Goal: Contribute content: Add original content to the website for others to see

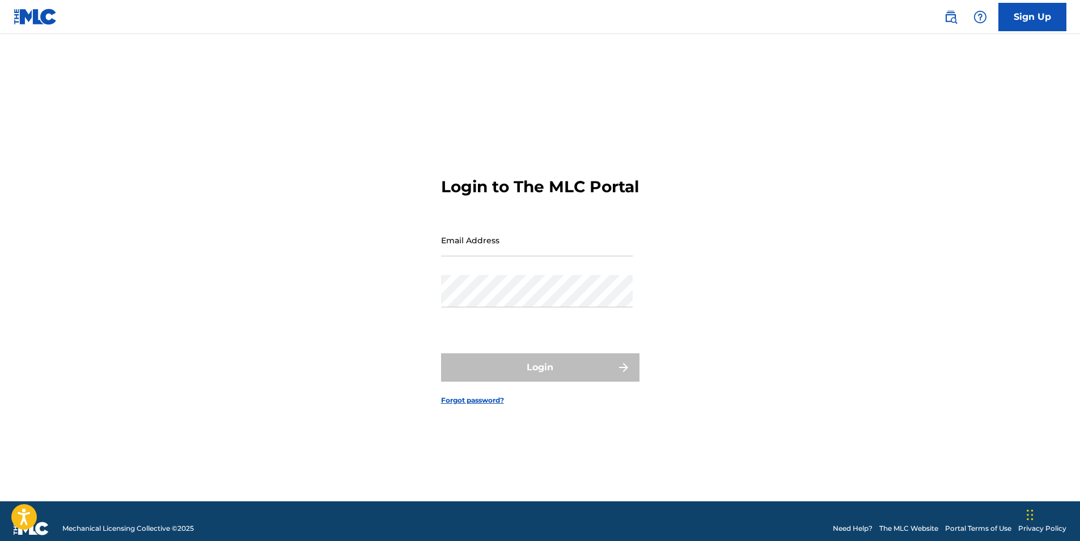
type input "[EMAIL_ADDRESS][DOMAIN_NAME]"
click at [543, 346] on form "Login to The MLC Portal Email Address [EMAIL_ADDRESS][DOMAIN_NAME] Password Log…" at bounding box center [540, 281] width 198 height 439
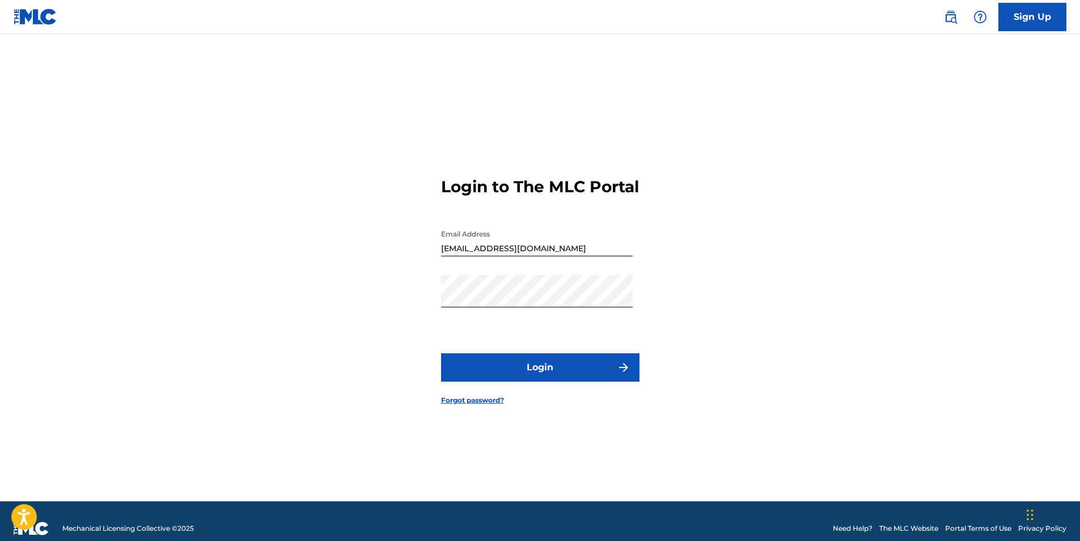
click at [554, 374] on button "Login" at bounding box center [540, 367] width 198 height 28
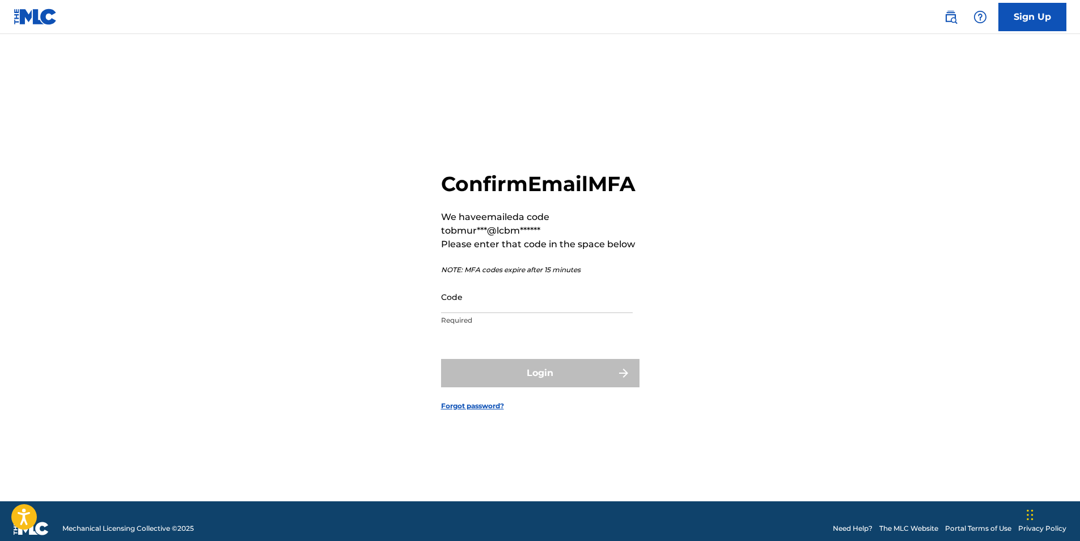
click at [517, 313] on input "Code" at bounding box center [537, 297] width 192 height 32
click at [528, 307] on input "Code" at bounding box center [537, 297] width 192 height 32
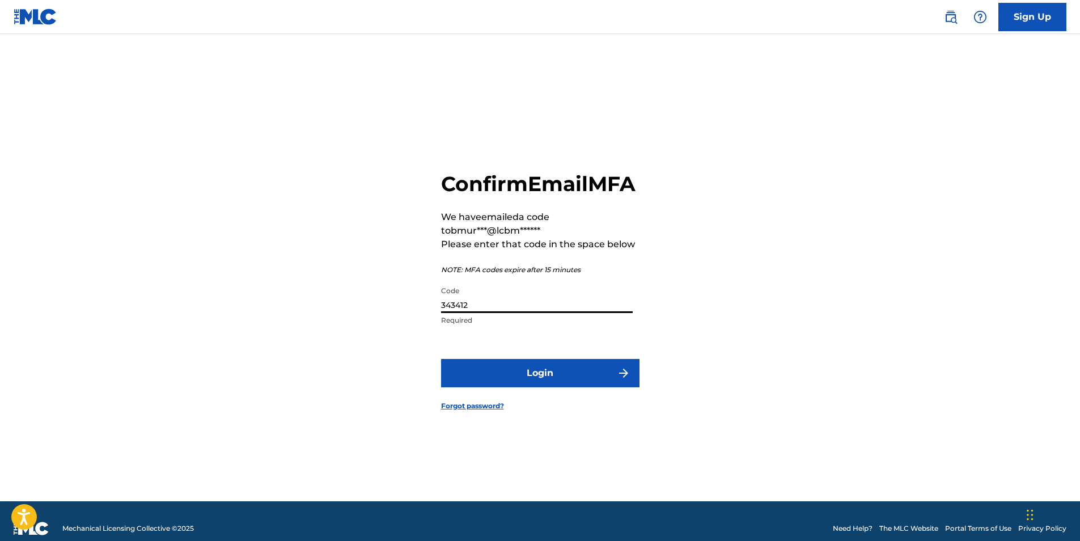
type input "343412"
click at [523, 383] on button "Login" at bounding box center [540, 373] width 198 height 28
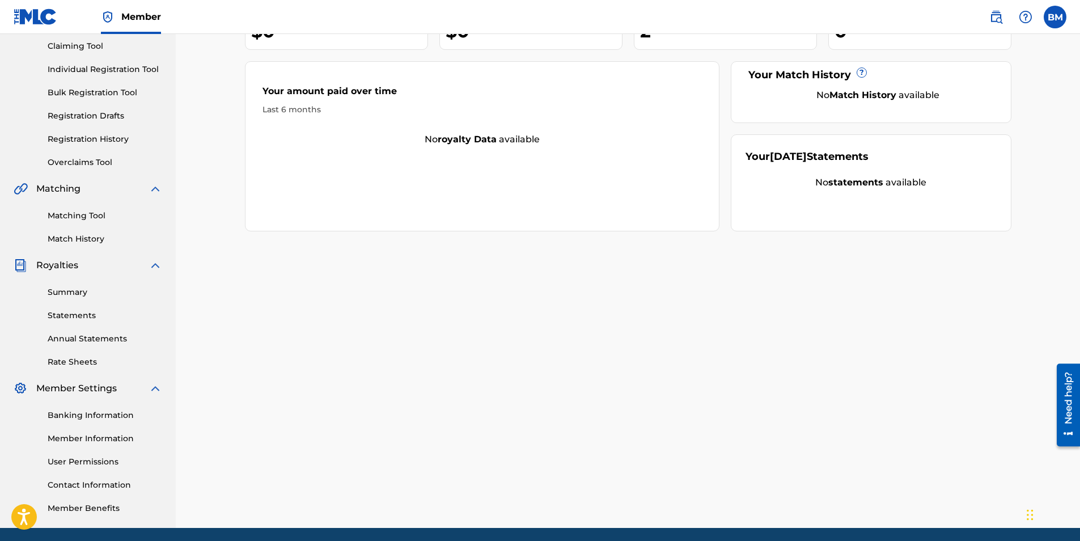
scroll to position [162, 0]
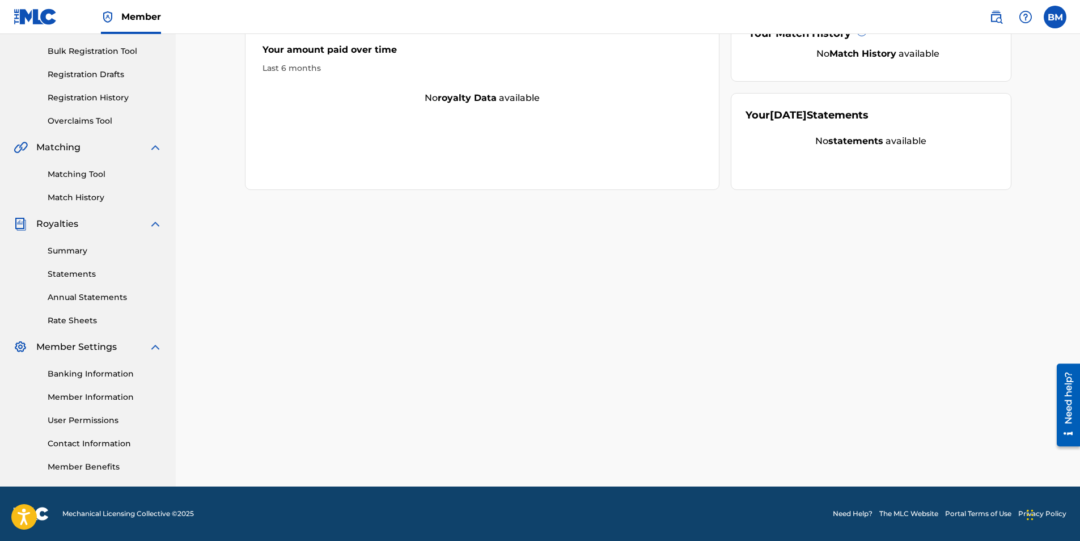
click at [94, 373] on link "Banking Information" at bounding box center [105, 374] width 115 height 12
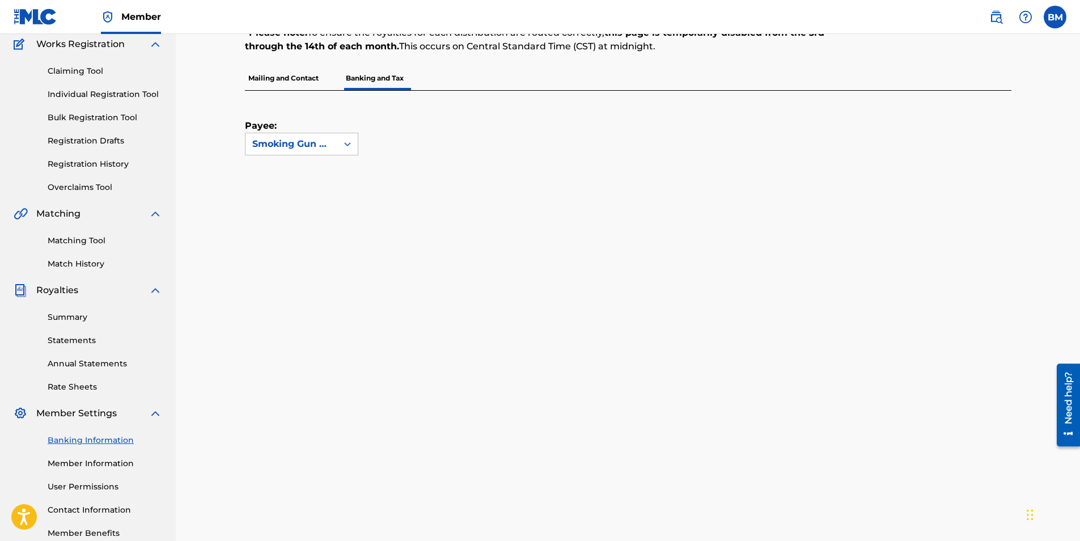
scroll to position [227, 0]
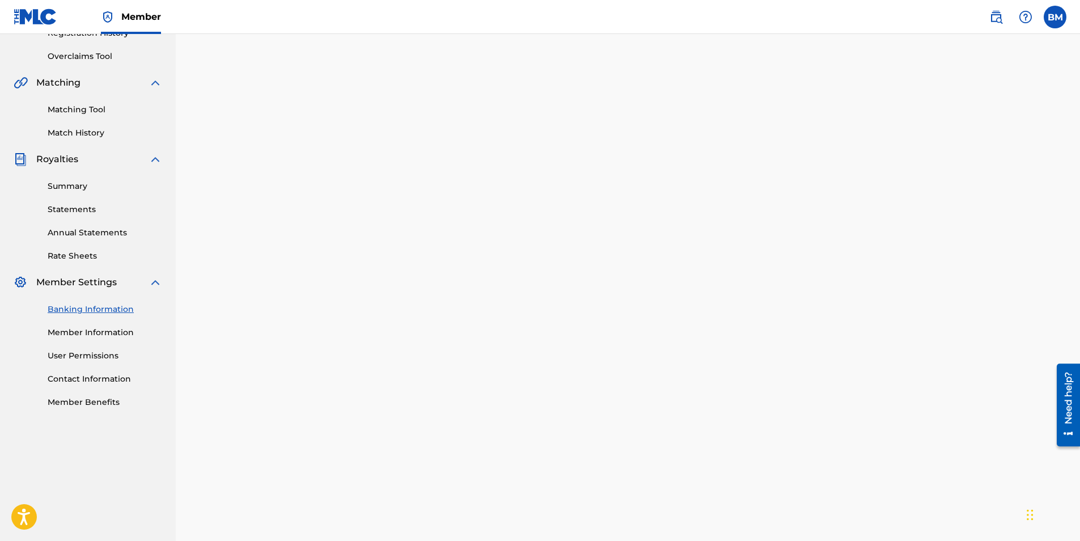
click at [82, 311] on link "Banking Information" at bounding box center [105, 309] width 115 height 12
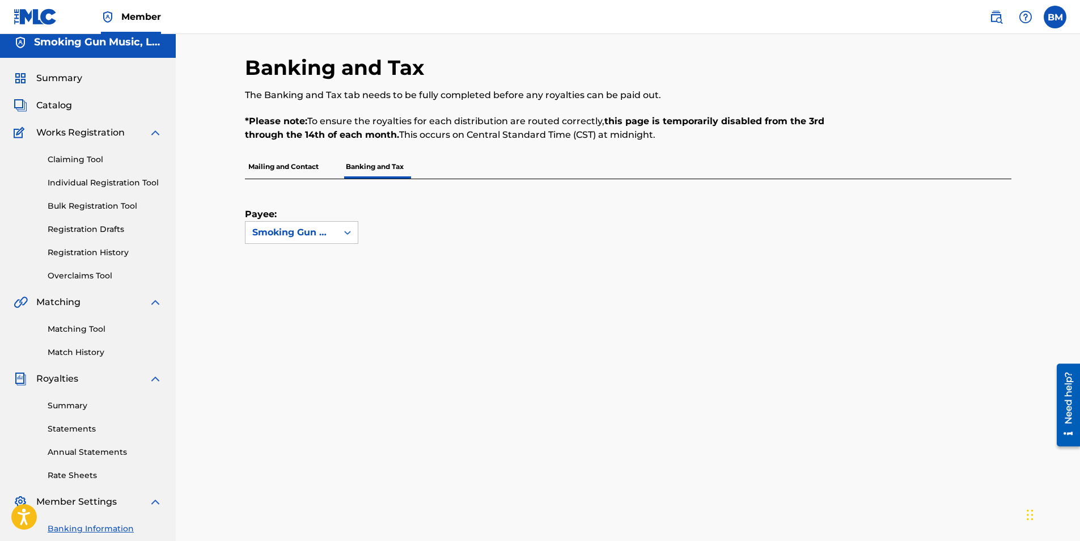
scroll to position [0, 0]
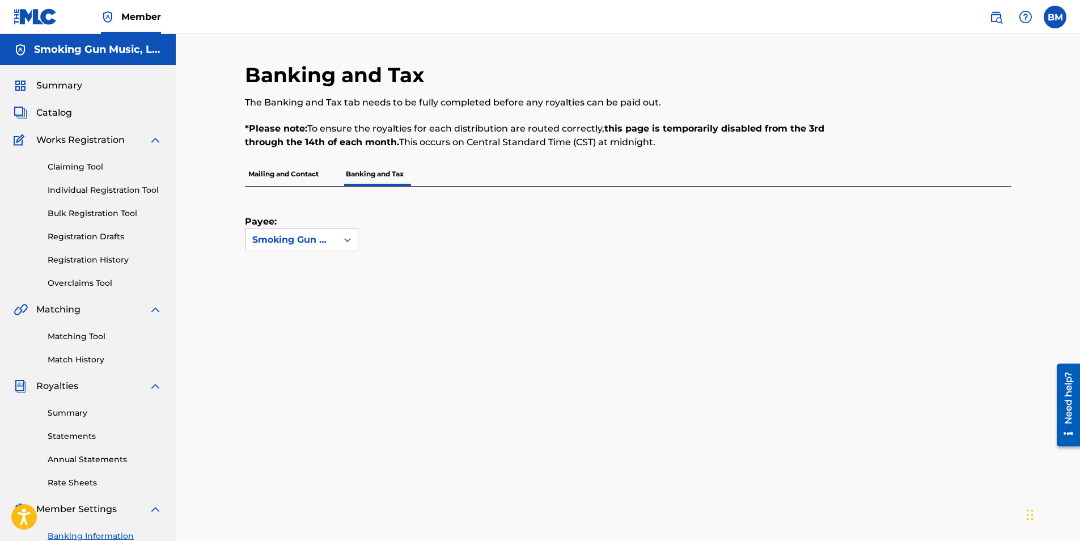
click at [116, 256] on link "Registration History" at bounding box center [105, 260] width 115 height 12
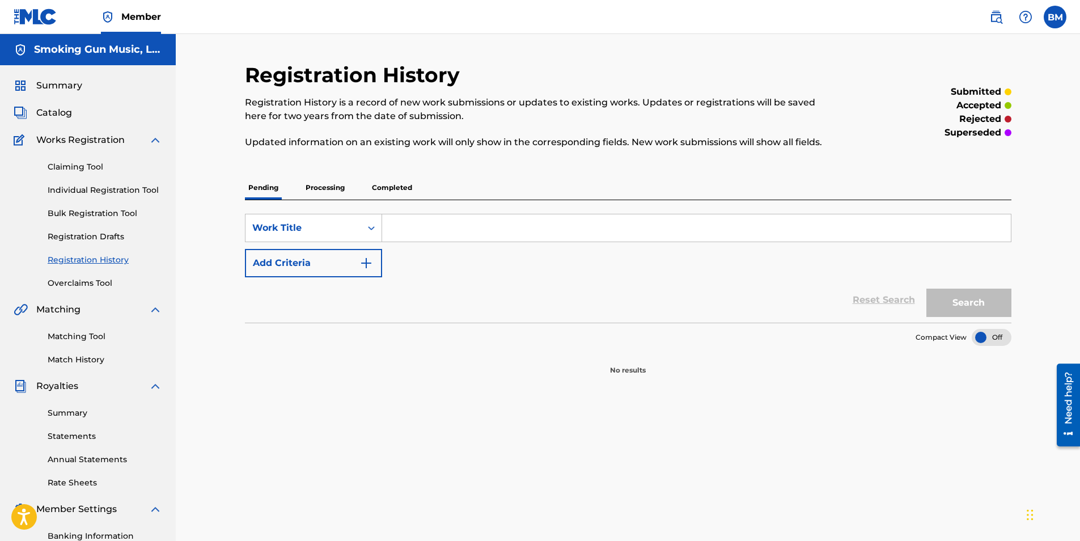
click at [326, 182] on p "Processing" at bounding box center [325, 188] width 46 height 24
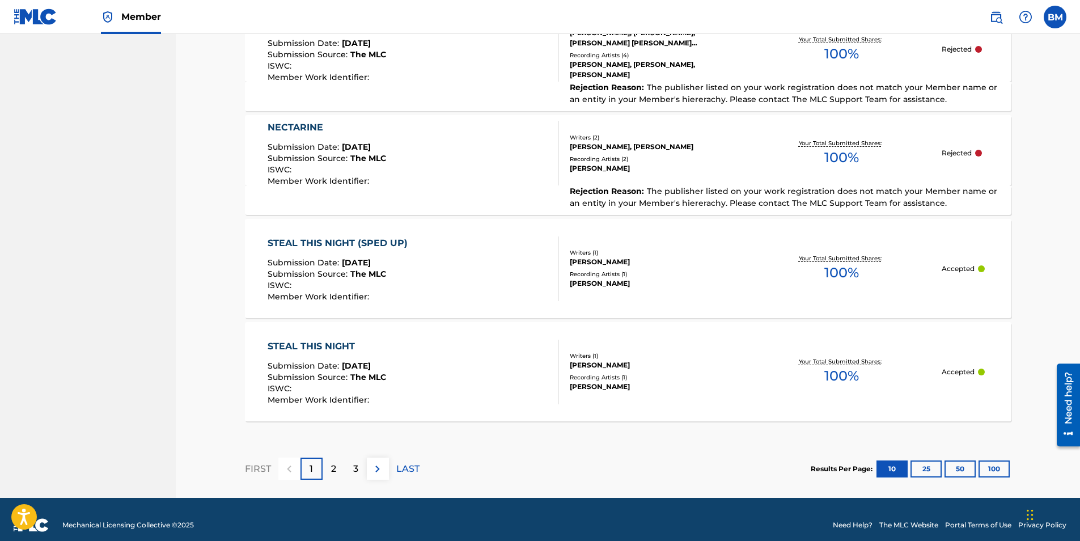
scroll to position [973, 0]
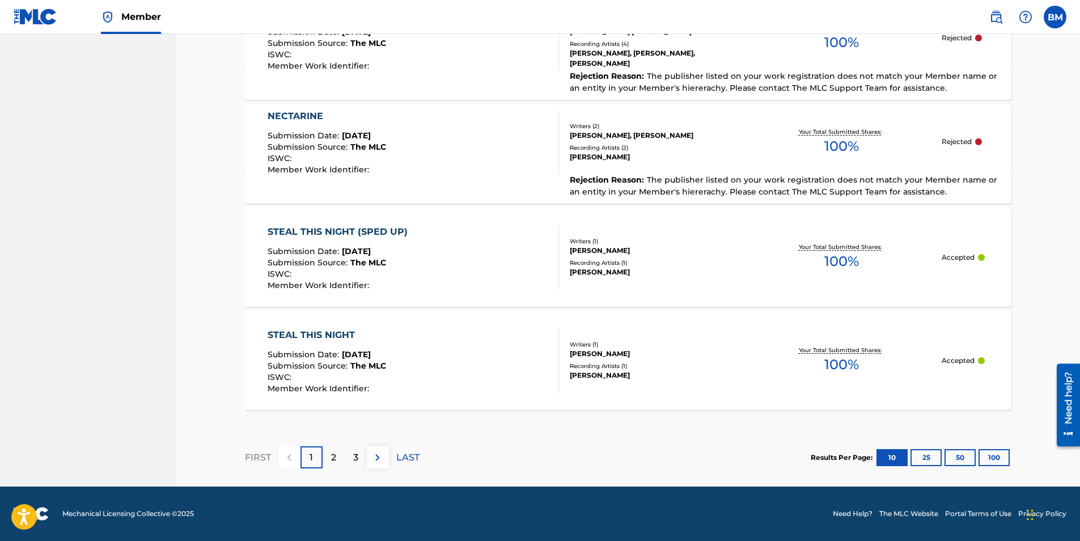
click at [966, 459] on button "50" at bounding box center [960, 457] width 31 height 17
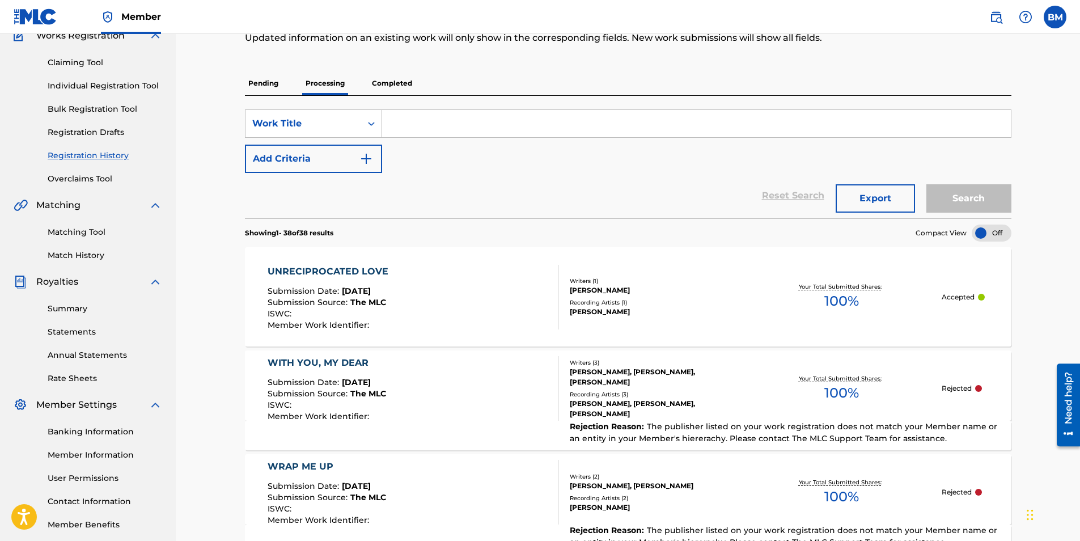
scroll to position [236, 0]
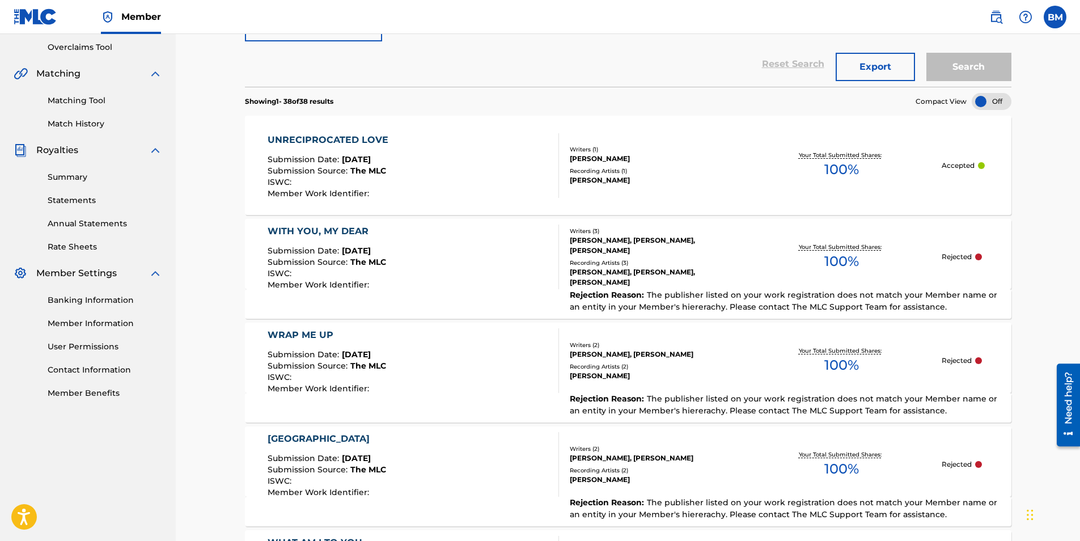
click at [739, 293] on span "The publisher listed on your work registration does not match your Member name …" at bounding box center [783, 301] width 427 height 22
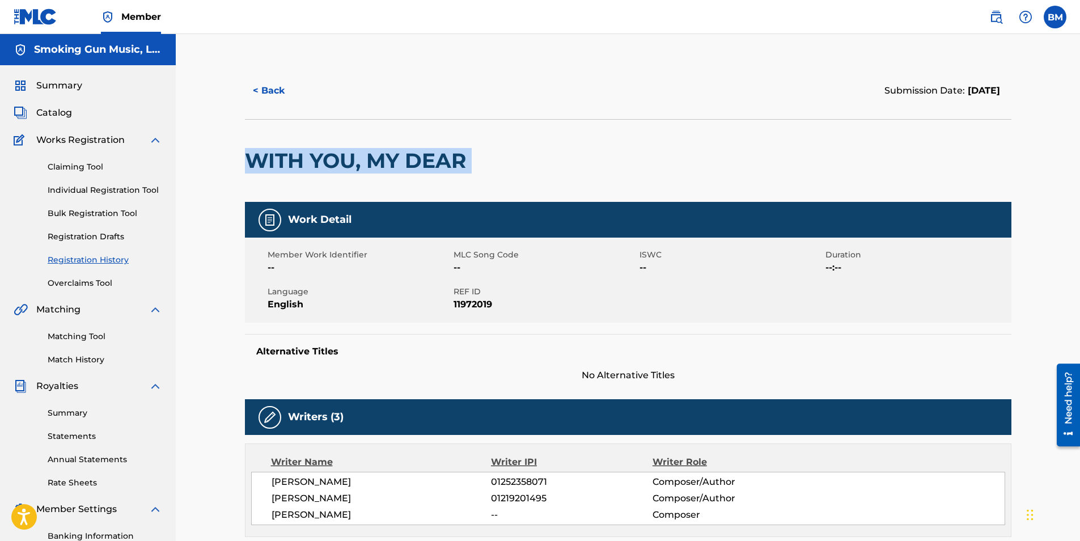
drag, startPoint x: 247, startPoint y: 155, endPoint x: 520, endPoint y: 166, distance: 272.9
click at [520, 166] on div "WITH YOU, MY DEAR" at bounding box center [628, 160] width 767 height 83
copy div "WITH YOU, MY DEAR"
click at [265, 88] on button "< Back" at bounding box center [279, 91] width 68 height 28
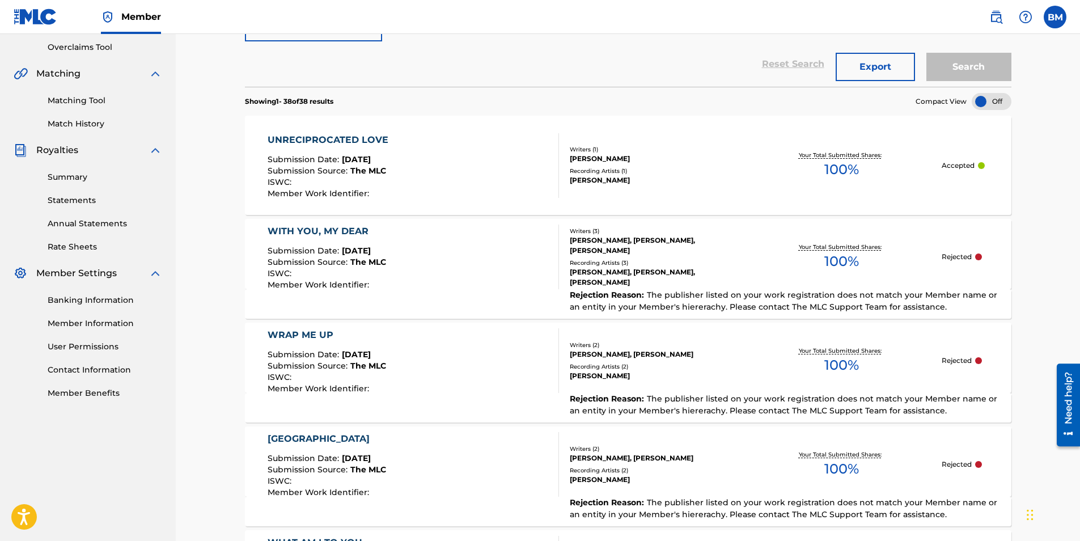
scroll to position [332, 0]
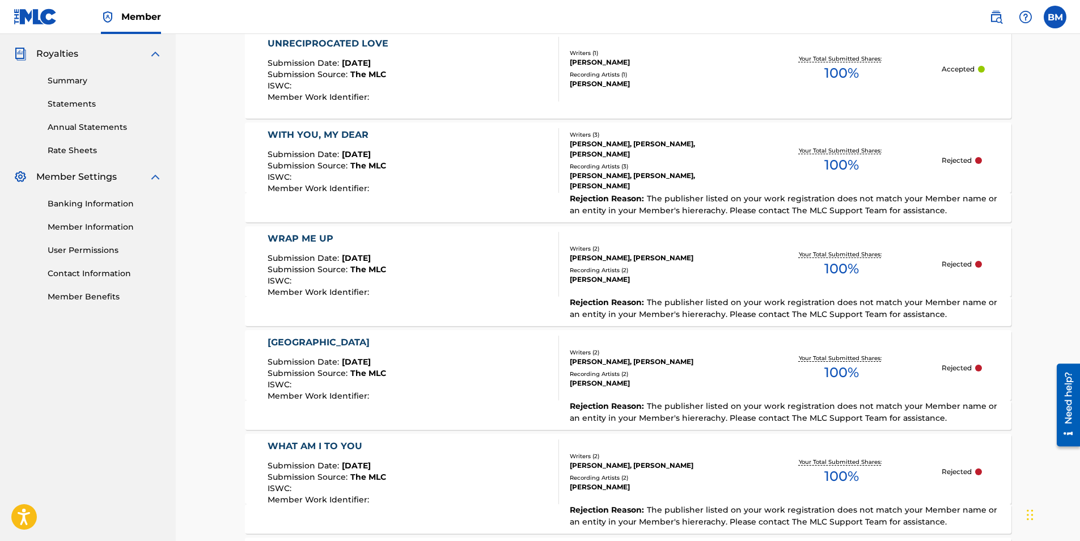
click at [352, 40] on div "UNRECIPROCATED LOVE" at bounding box center [331, 44] width 126 height 14
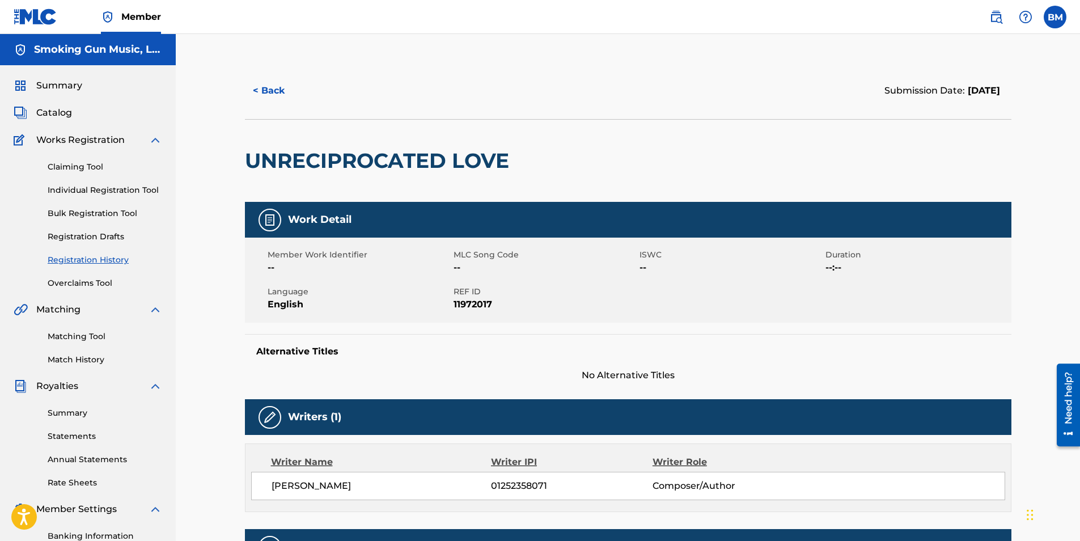
click at [268, 91] on button "< Back" at bounding box center [279, 91] width 68 height 28
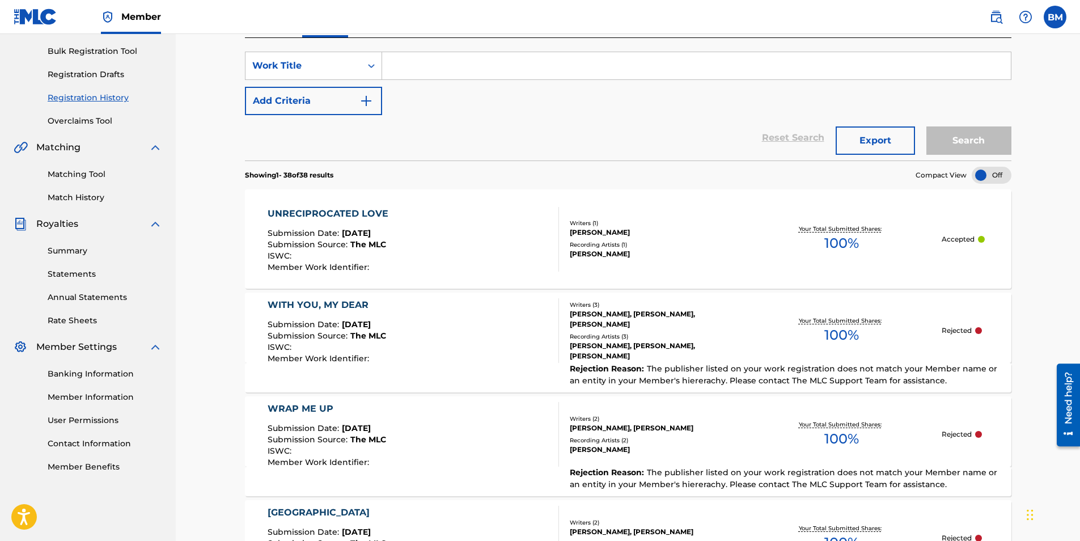
scroll to position [332, 0]
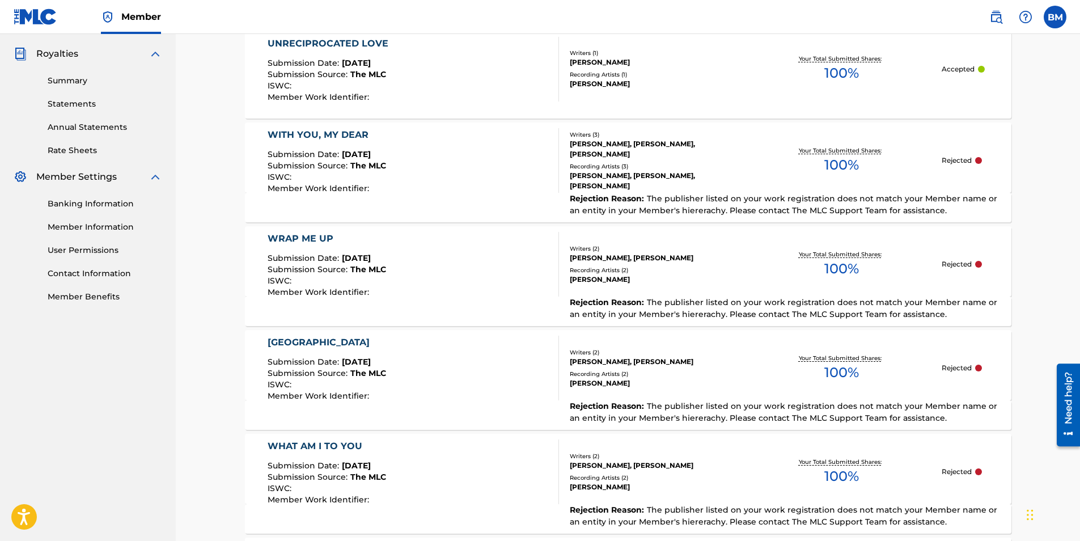
click at [312, 236] on div "WRAP ME UP" at bounding box center [327, 239] width 118 height 14
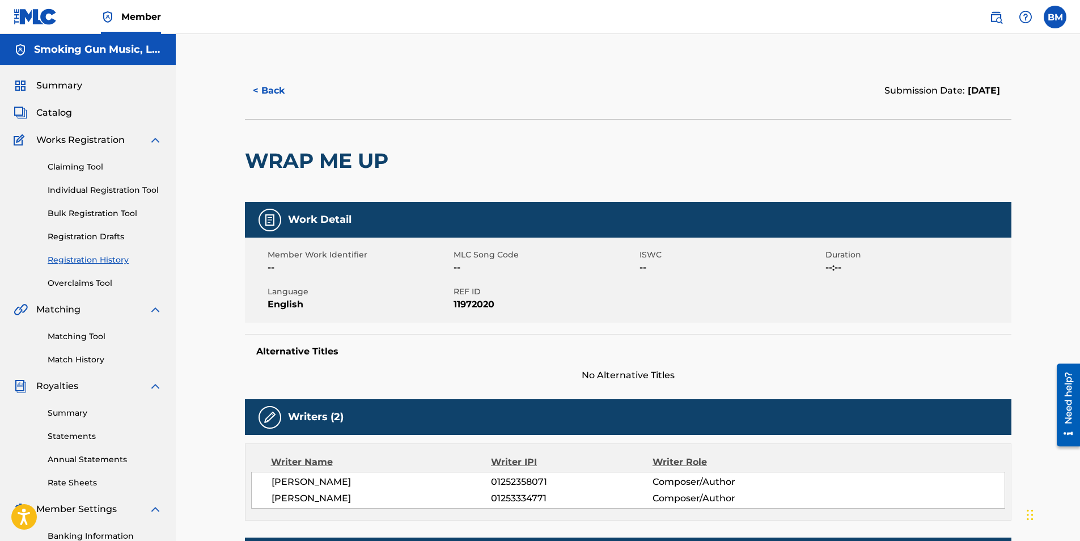
click at [266, 92] on button "< Back" at bounding box center [279, 91] width 68 height 28
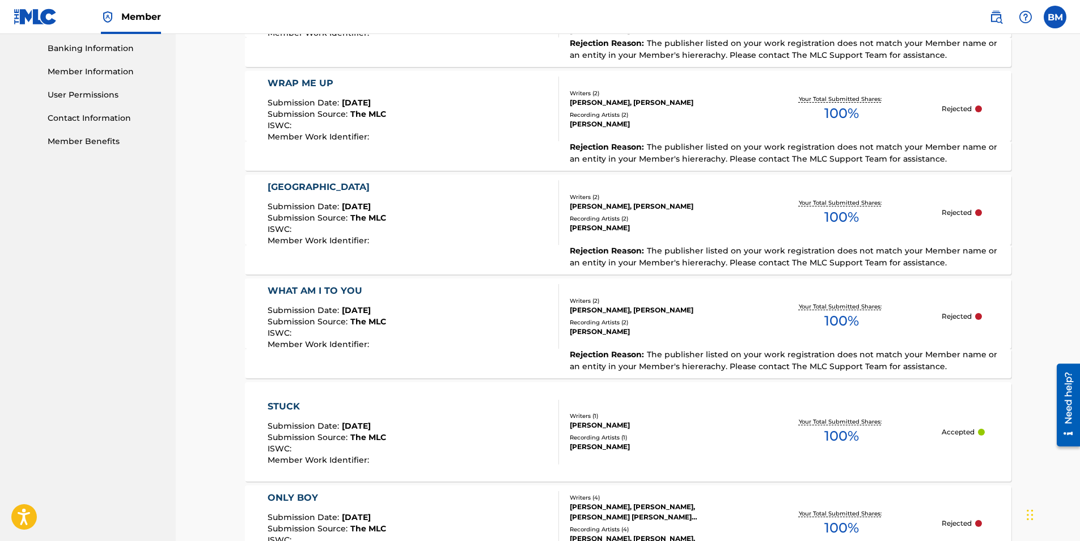
scroll to position [502, 0]
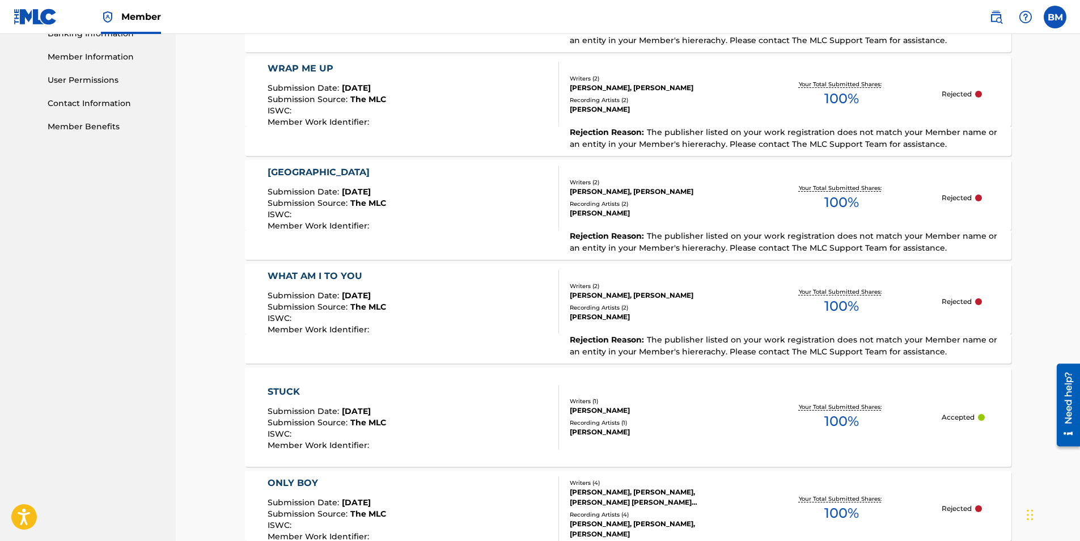
click at [341, 277] on div "WHAT AM I TO YOU" at bounding box center [327, 276] width 118 height 14
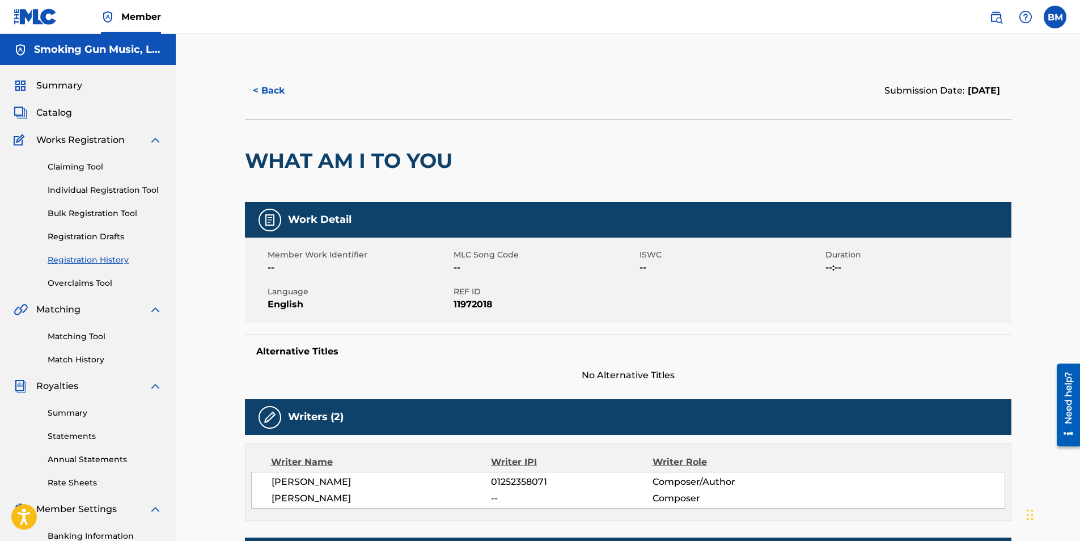
click at [270, 85] on button "< Back" at bounding box center [279, 91] width 68 height 28
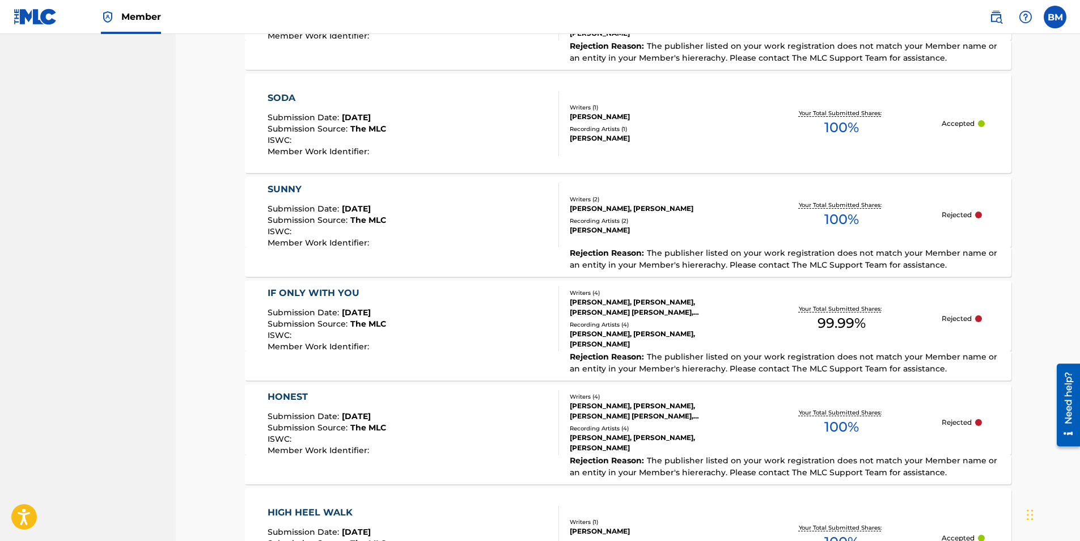
scroll to position [2238, 0]
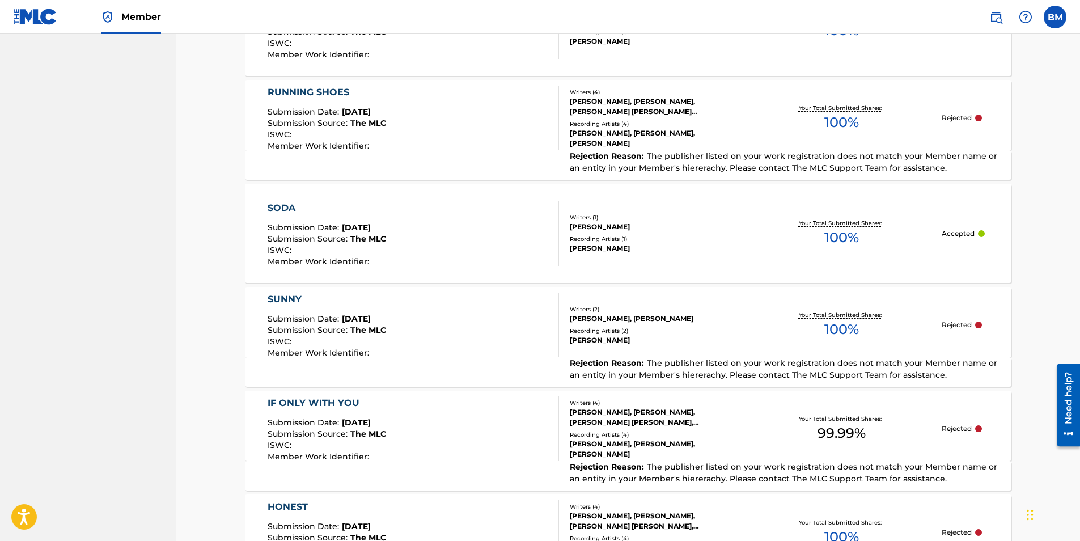
click at [324, 92] on div "RUNNING SHOES" at bounding box center [327, 93] width 118 height 14
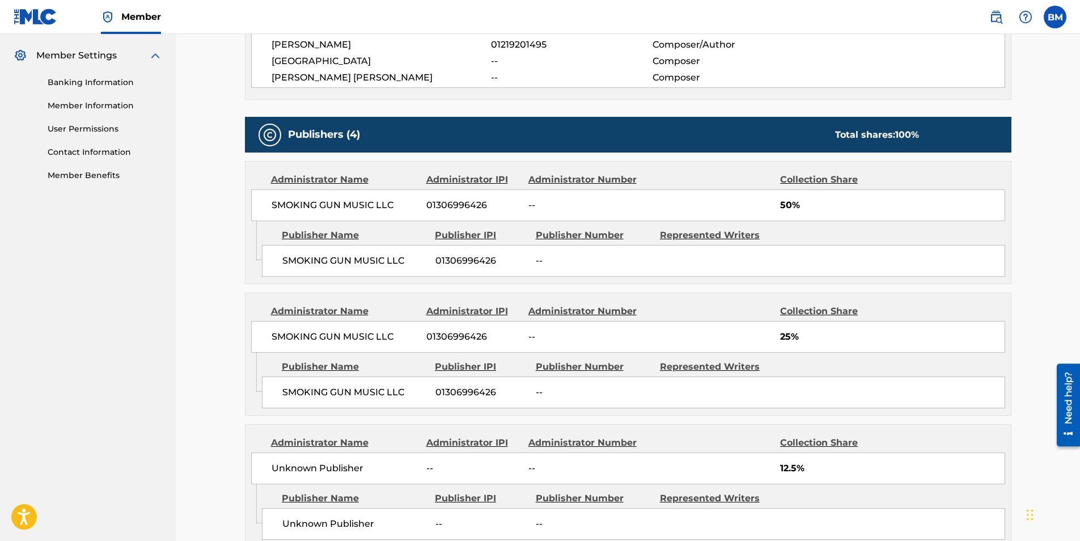
scroll to position [510, 0]
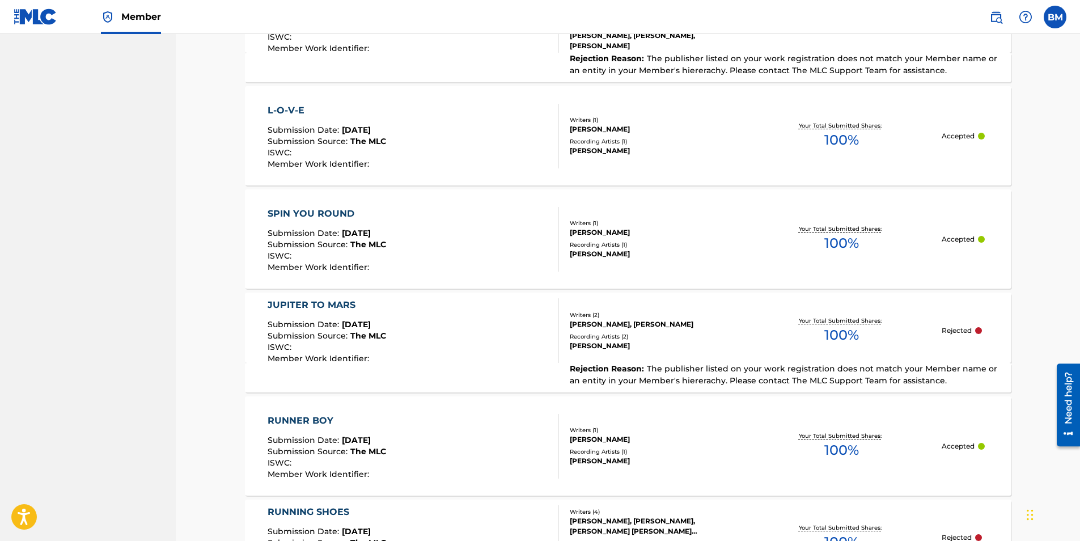
scroll to position [1928, 0]
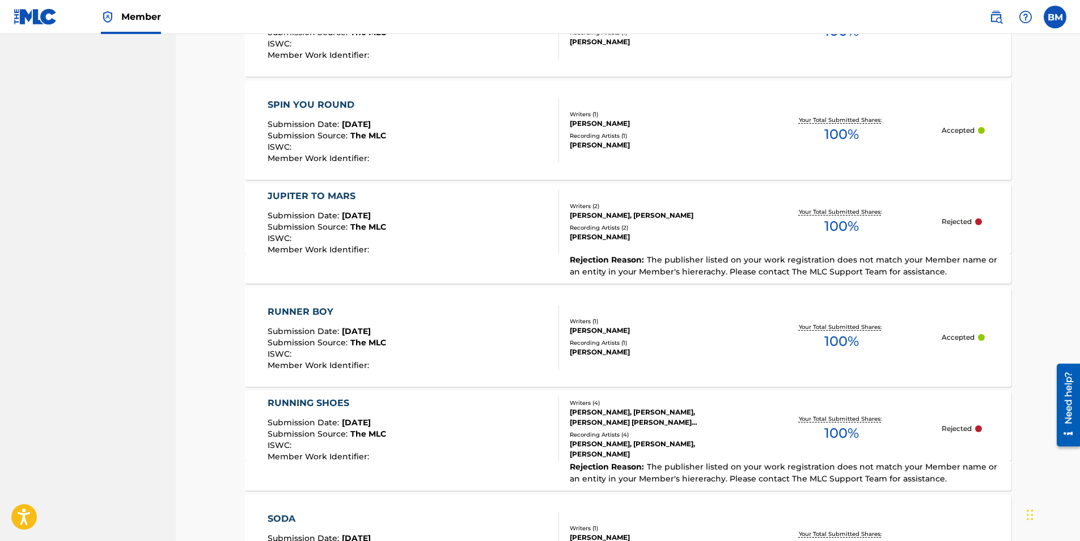
click at [314, 194] on div "JUPITER TO MARS" at bounding box center [327, 196] width 118 height 14
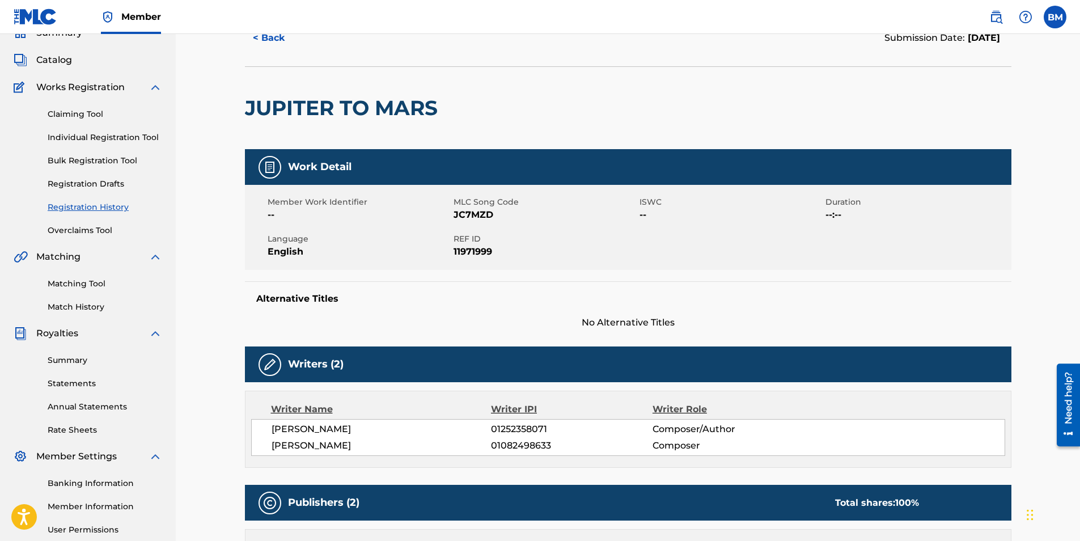
scroll to position [170, 0]
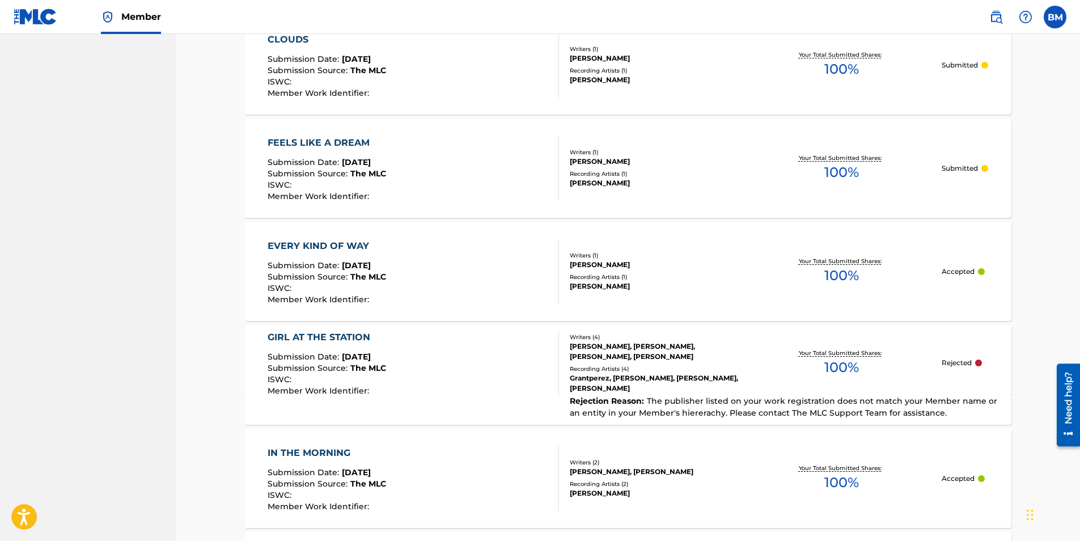
scroll to position [3288, 0]
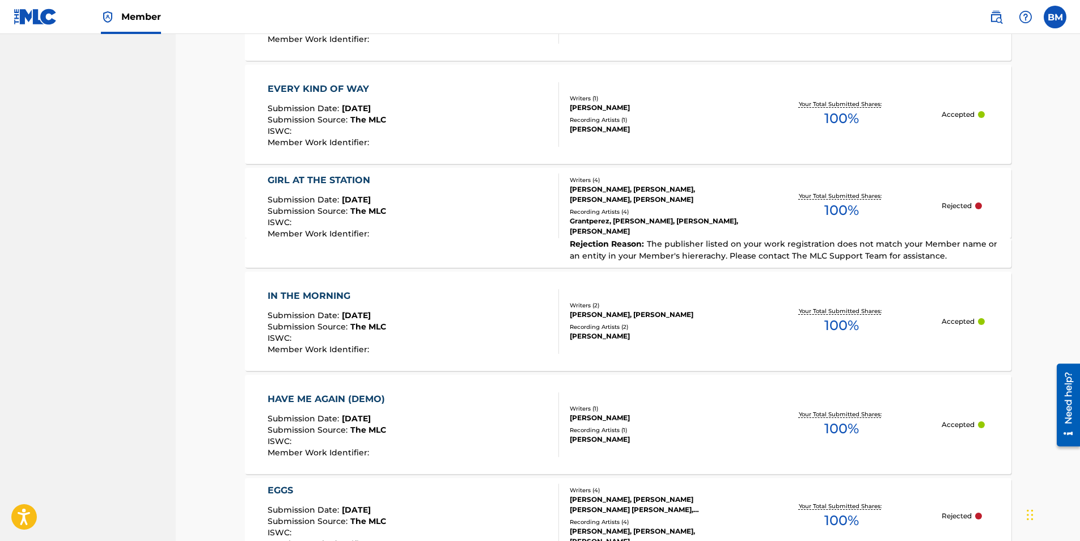
click at [337, 176] on div "GIRL AT THE STATION" at bounding box center [327, 180] width 118 height 14
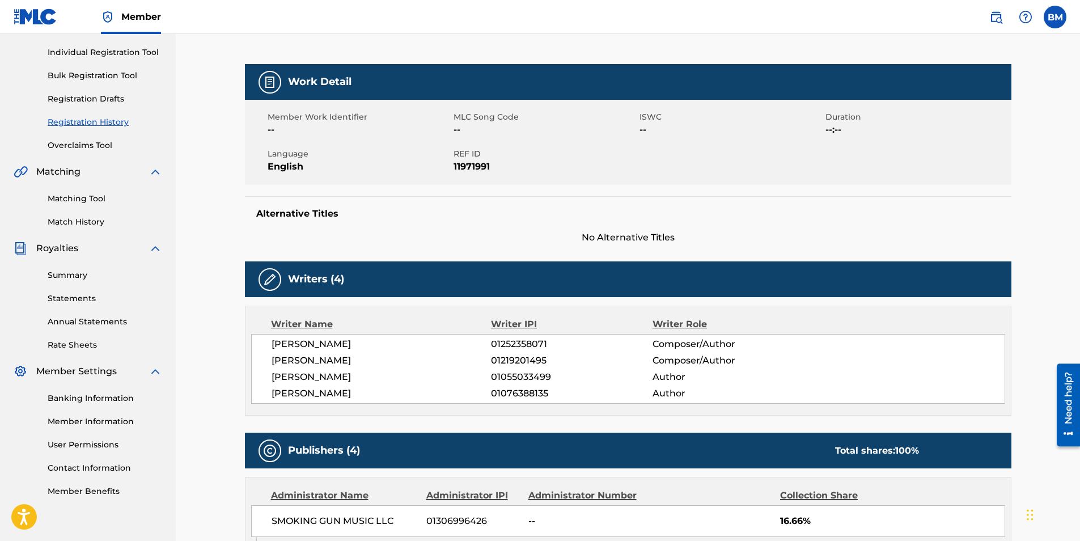
scroll to position [227, 0]
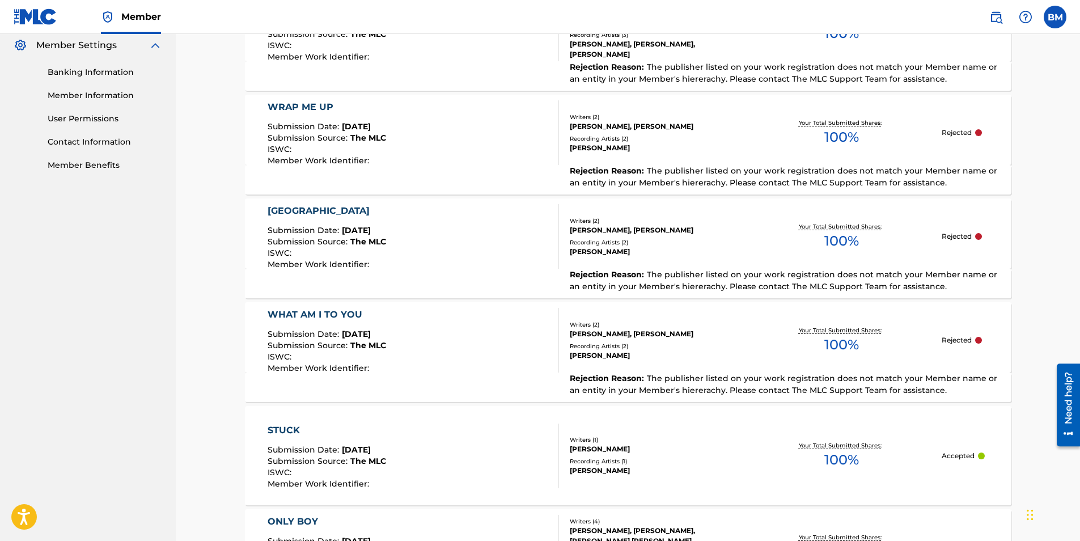
scroll to position [465, 0]
click at [343, 307] on div "WHAT AM I TO YOU" at bounding box center [327, 314] width 118 height 14
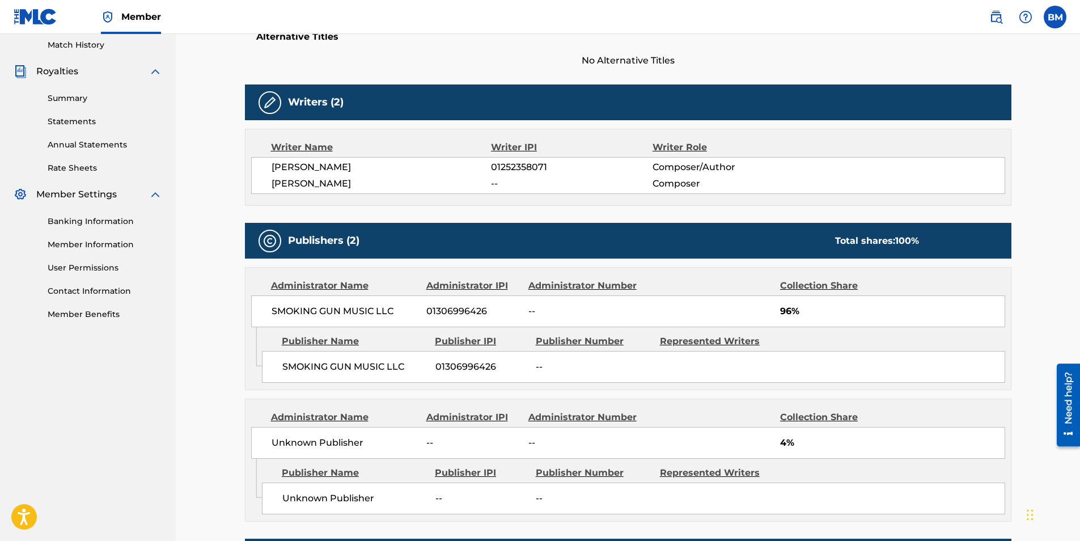
scroll to position [340, 0]
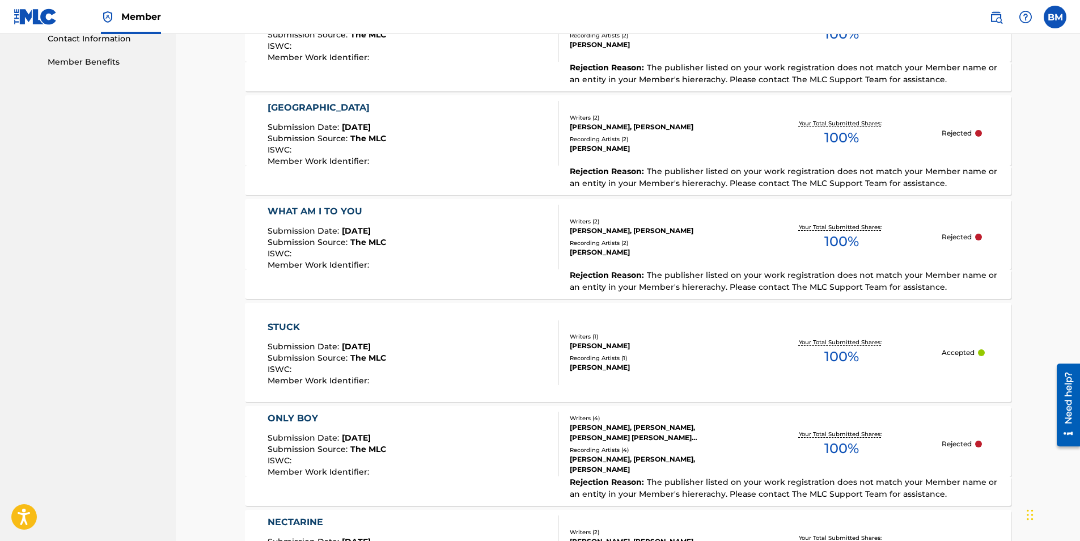
scroll to position [680, 0]
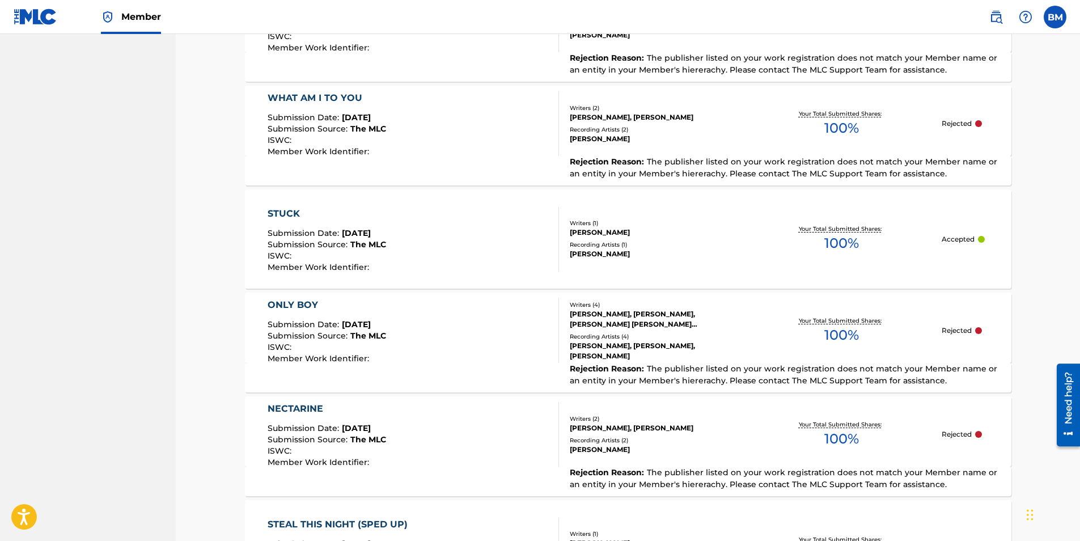
click at [290, 305] on div "ONLY BOY" at bounding box center [327, 305] width 118 height 14
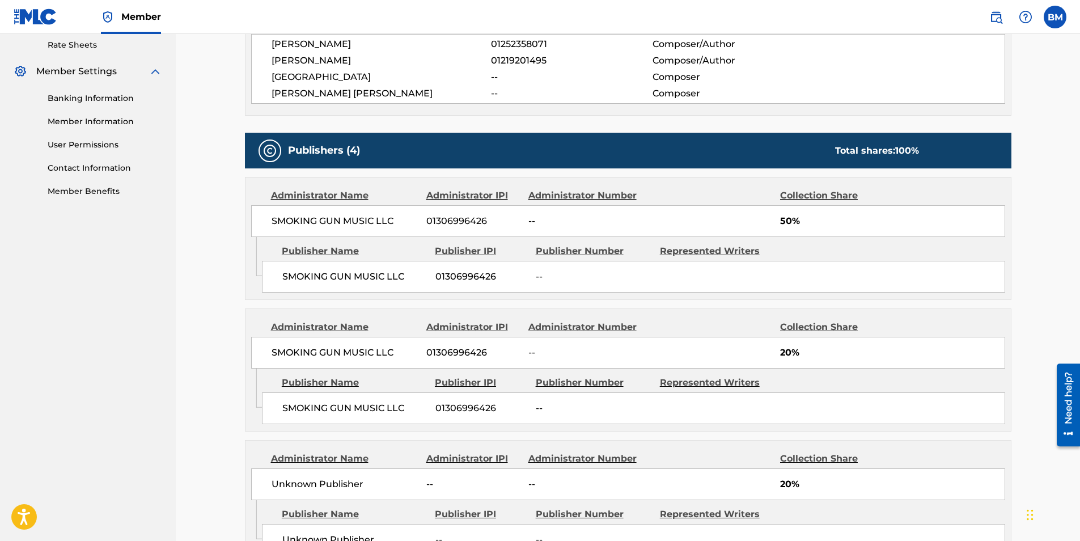
scroll to position [510, 0]
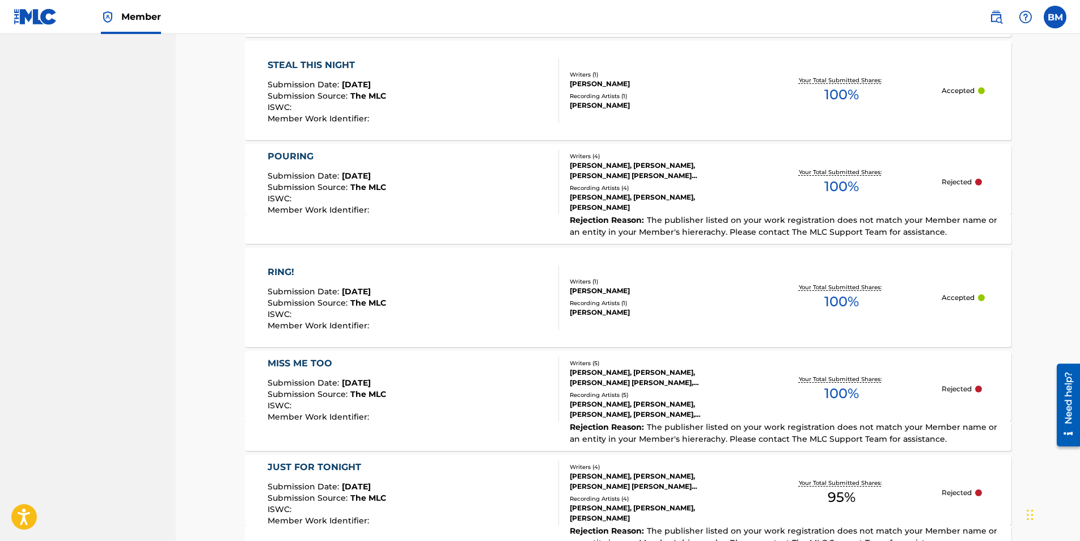
scroll to position [1247, 0]
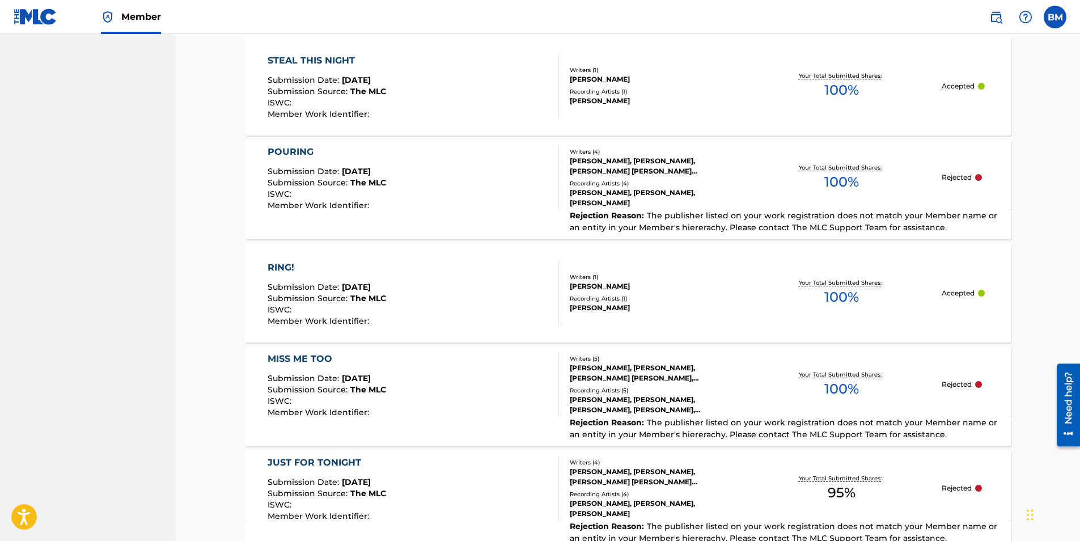
click at [302, 153] on div "POURING" at bounding box center [327, 152] width 118 height 14
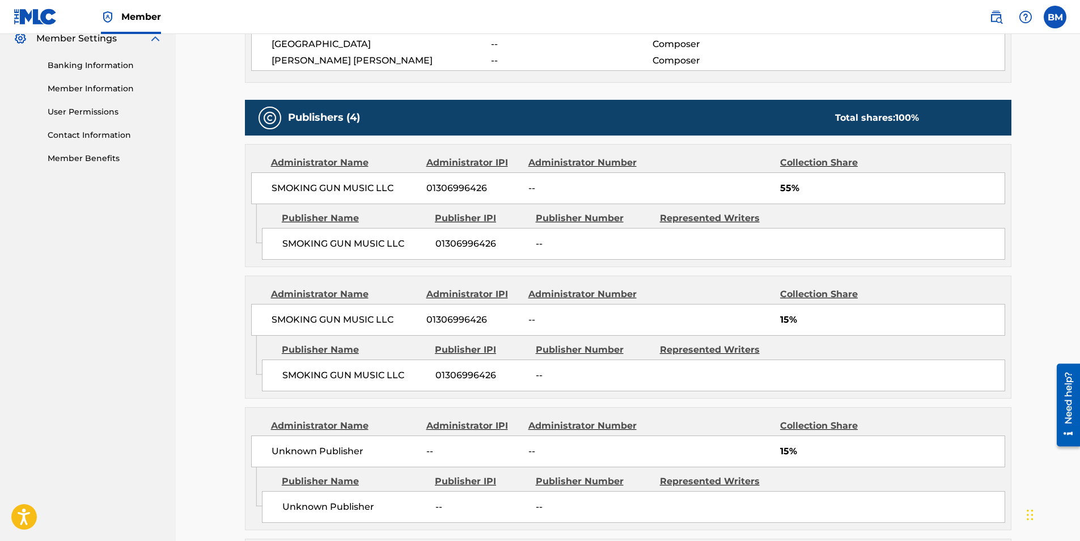
scroll to position [454, 0]
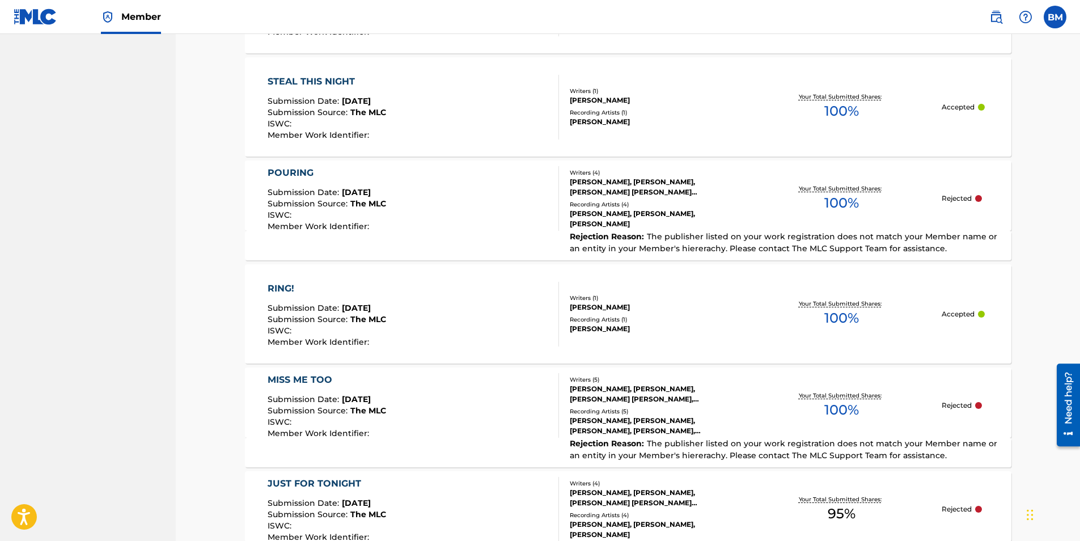
scroll to position [1267, 0]
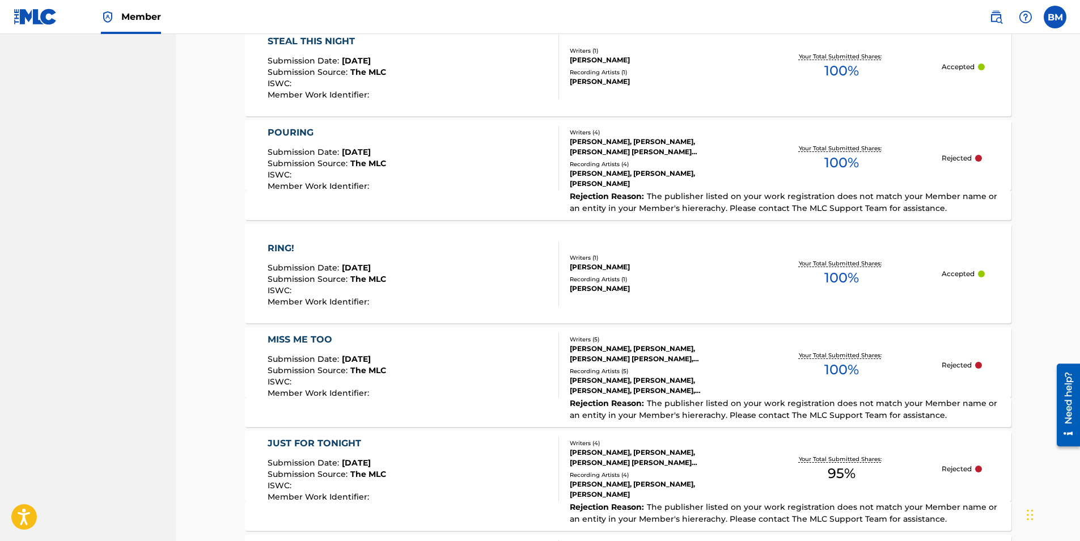
click at [295, 333] on div "MISS ME TOO" at bounding box center [327, 340] width 118 height 14
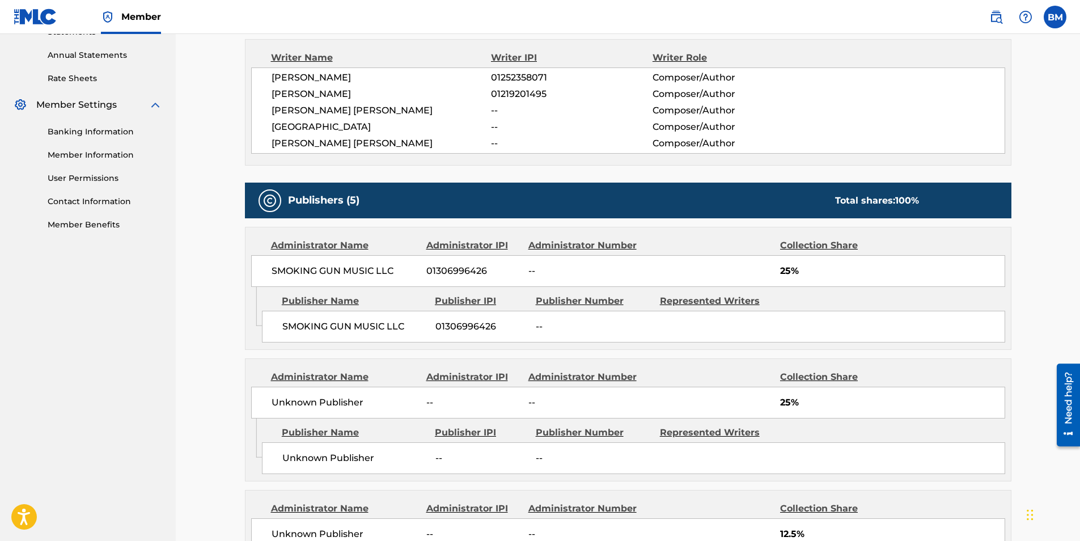
scroll to position [397, 0]
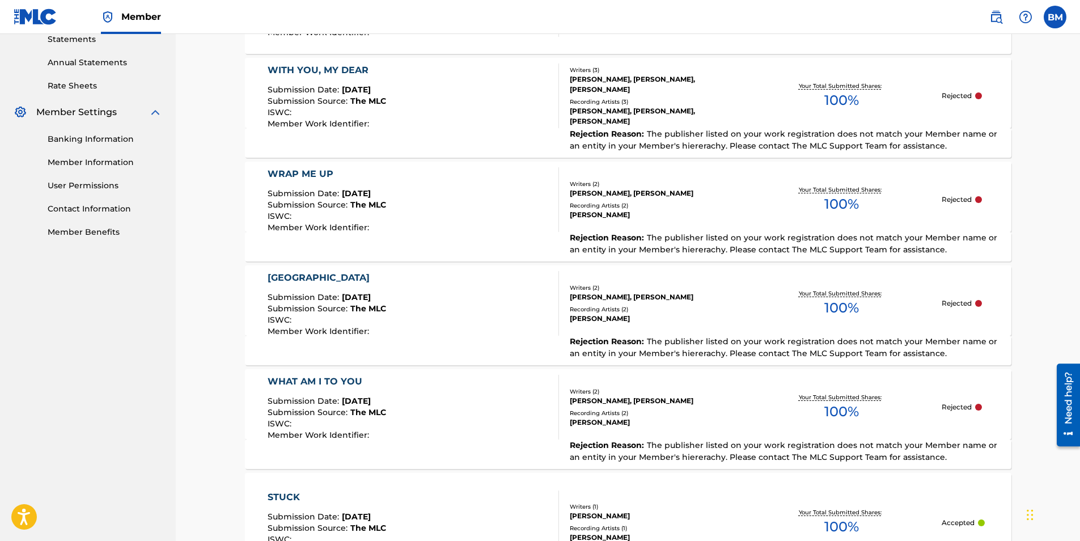
click at [310, 172] on div "WRAP ME UP" at bounding box center [327, 174] width 118 height 14
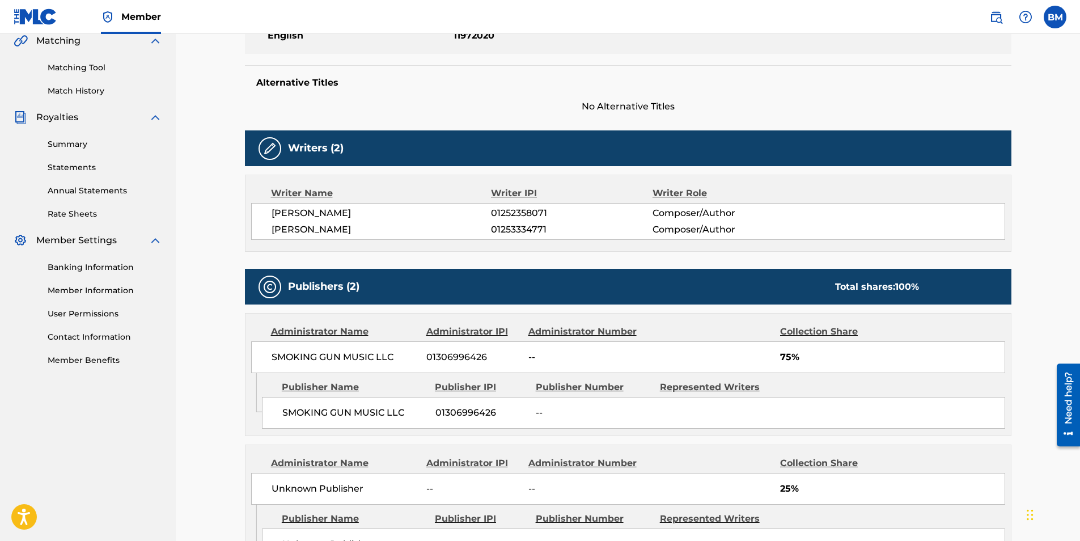
scroll to position [340, 0]
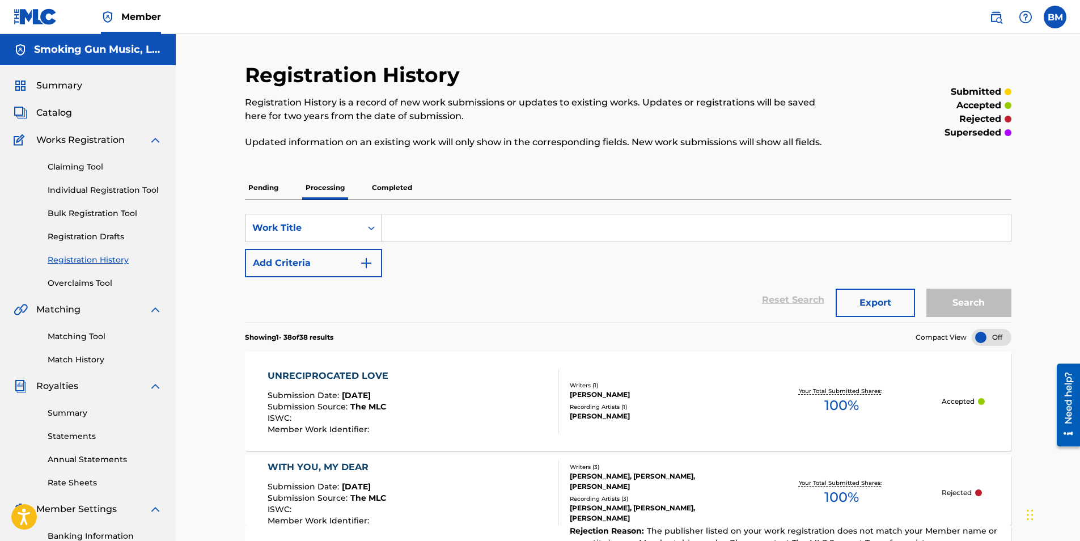
click at [100, 215] on link "Bulk Registration Tool" at bounding box center [105, 214] width 115 height 12
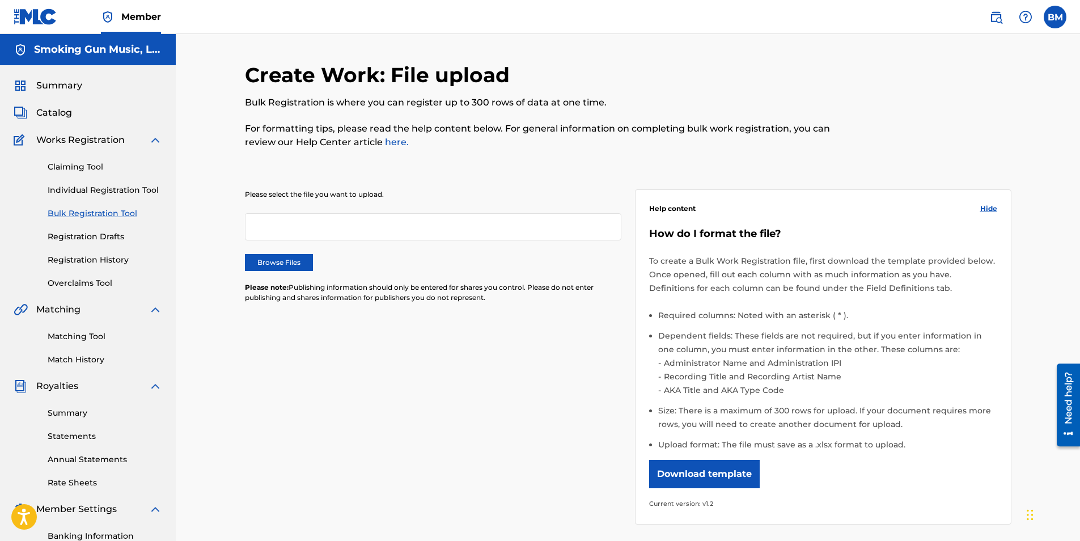
click at [284, 268] on label "Browse Files" at bounding box center [279, 262] width 68 height 17
click at [0, 0] on input "Browse Files" at bounding box center [0, 0] width 0 height 0
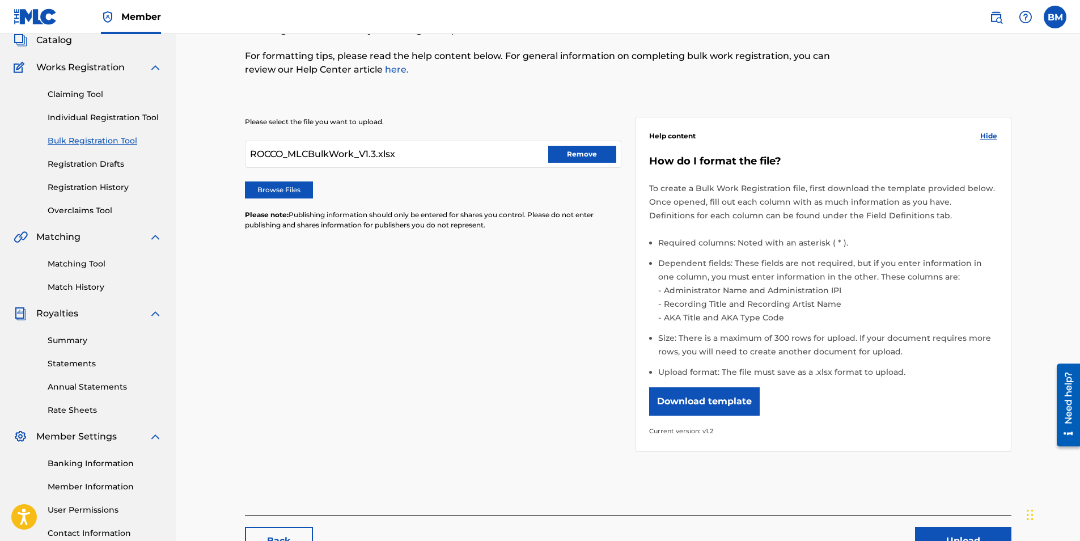
scroll to position [162, 0]
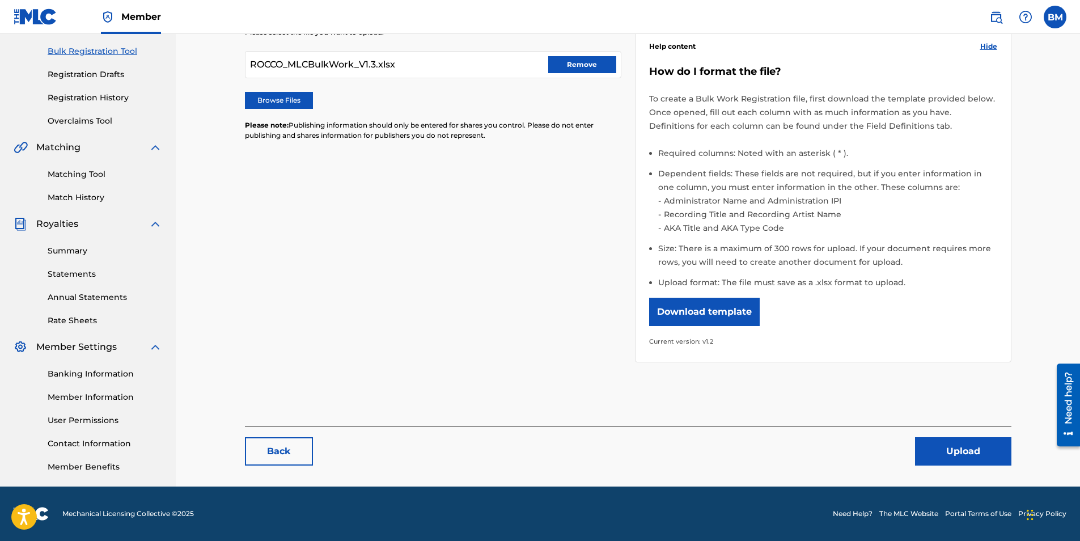
click at [950, 449] on button "Upload" at bounding box center [963, 451] width 96 height 28
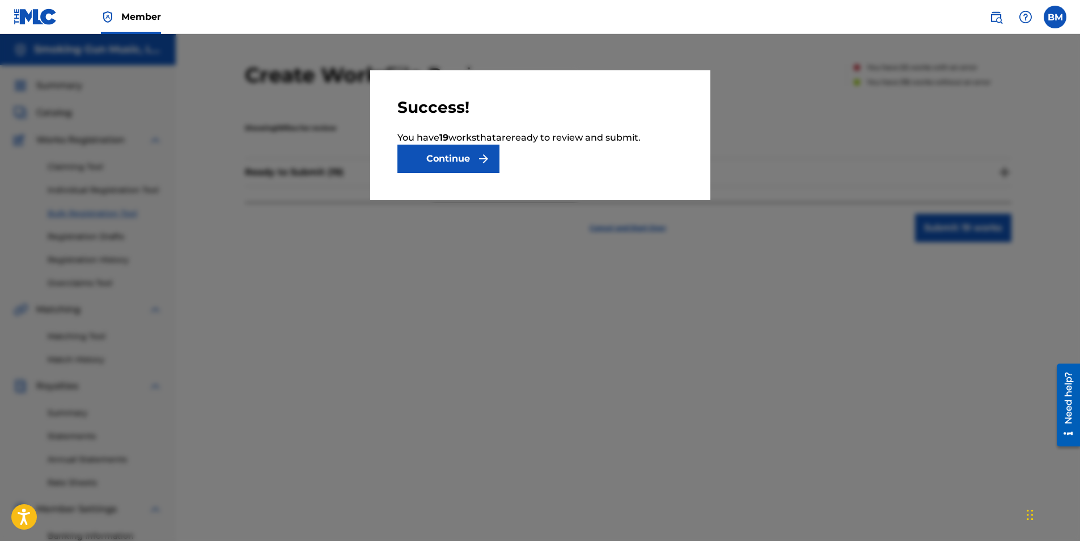
click at [455, 153] on button "Continue" at bounding box center [448, 159] width 102 height 28
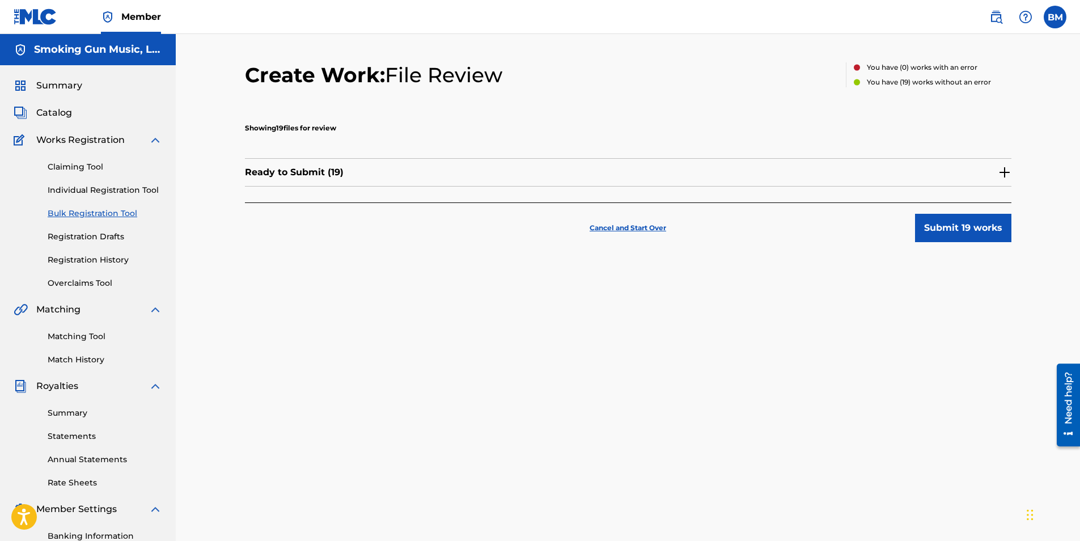
click at [950, 226] on button "Submit 19 works" at bounding box center [963, 228] width 96 height 28
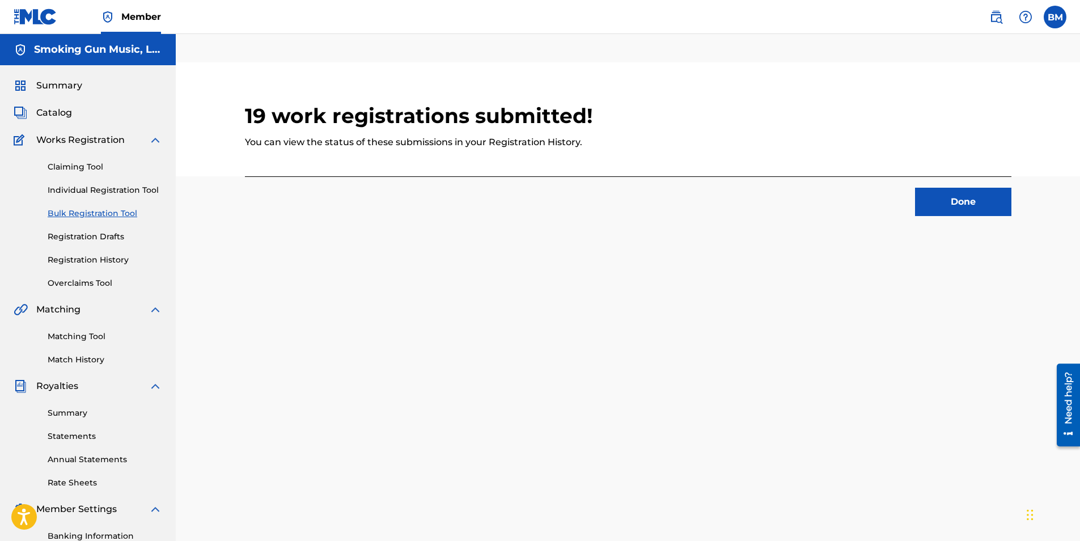
click at [954, 199] on button "Done" at bounding box center [963, 202] width 96 height 28
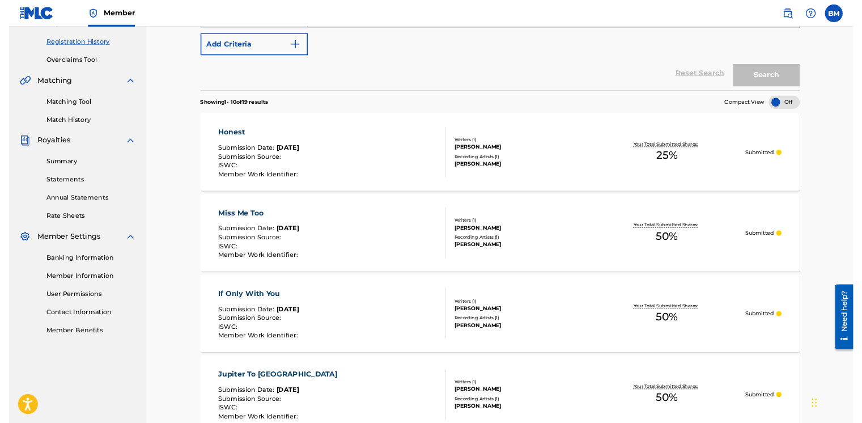
scroll to position [227, 0]
